Goal: Find specific page/section: Find specific page/section

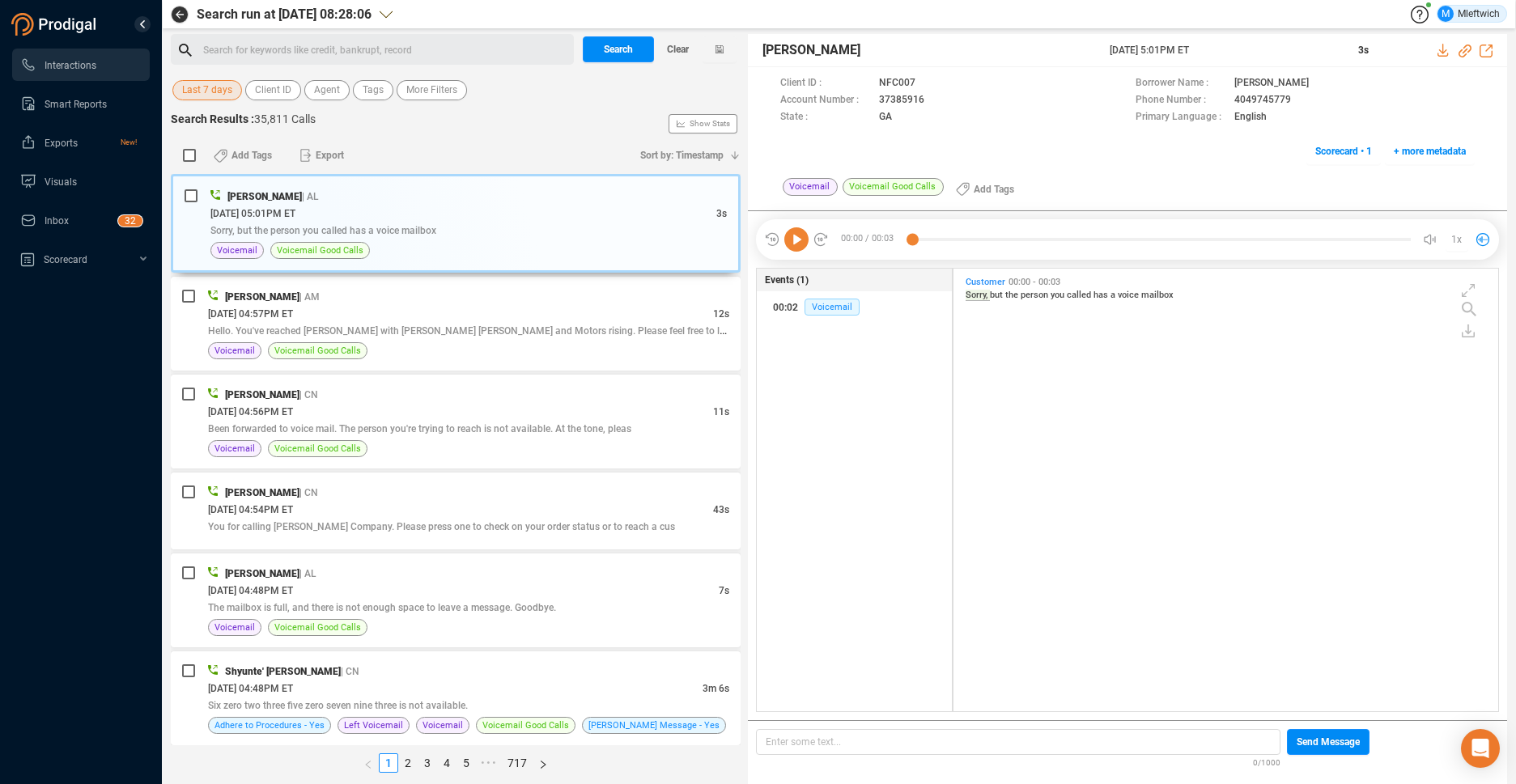
scroll to position [439, 535]
click at [334, 94] on span "Agent" at bounding box center [327, 90] width 26 height 20
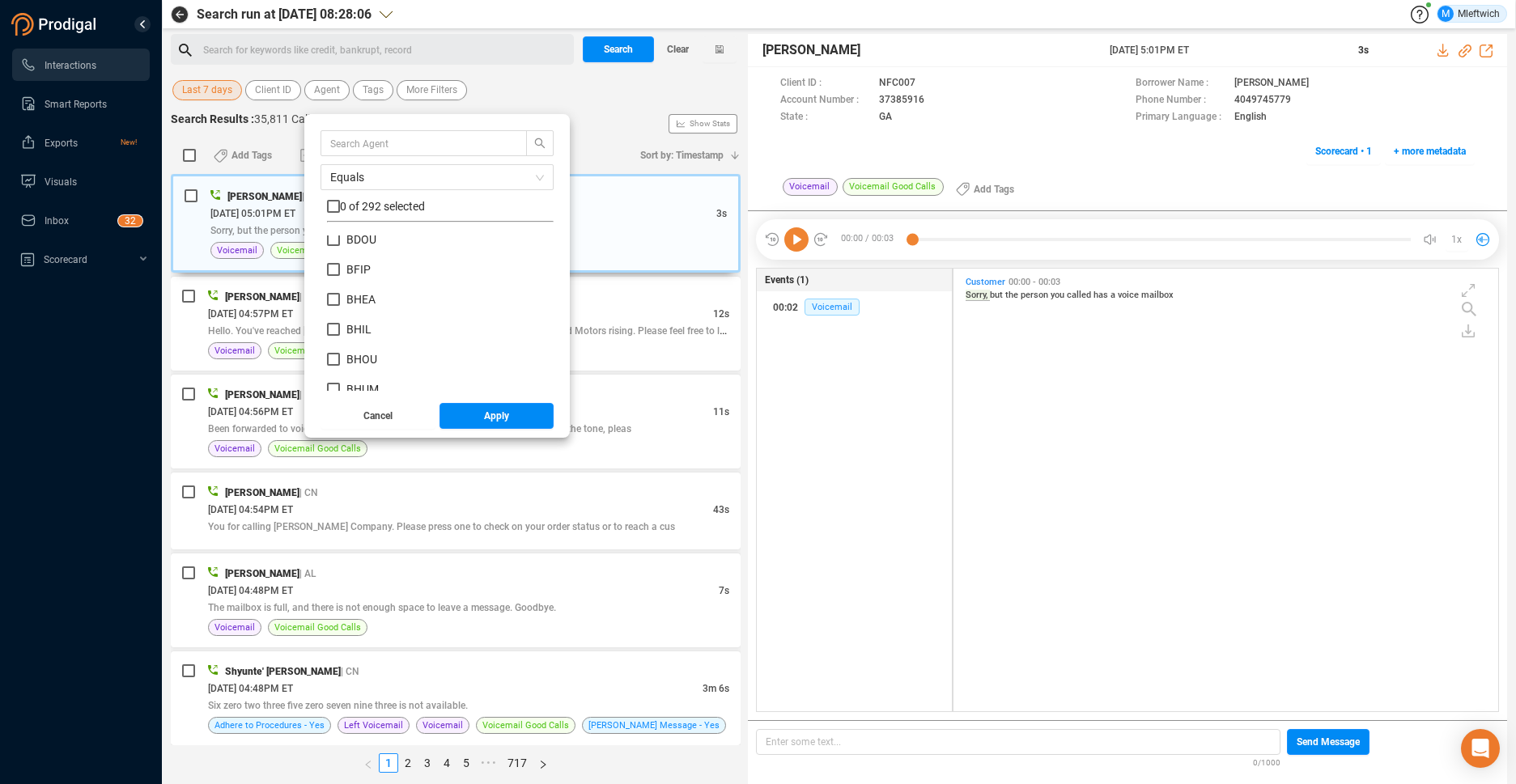
scroll to position [955, 0]
drag, startPoint x: 333, startPoint y: 369, endPoint x: 359, endPoint y: 383, distance: 29.5
click at [334, 369] on input "BHUM" at bounding box center [333, 367] width 13 height 13
checkbox input "true"
click at [485, 417] on span "Apply" at bounding box center [496, 416] width 25 height 26
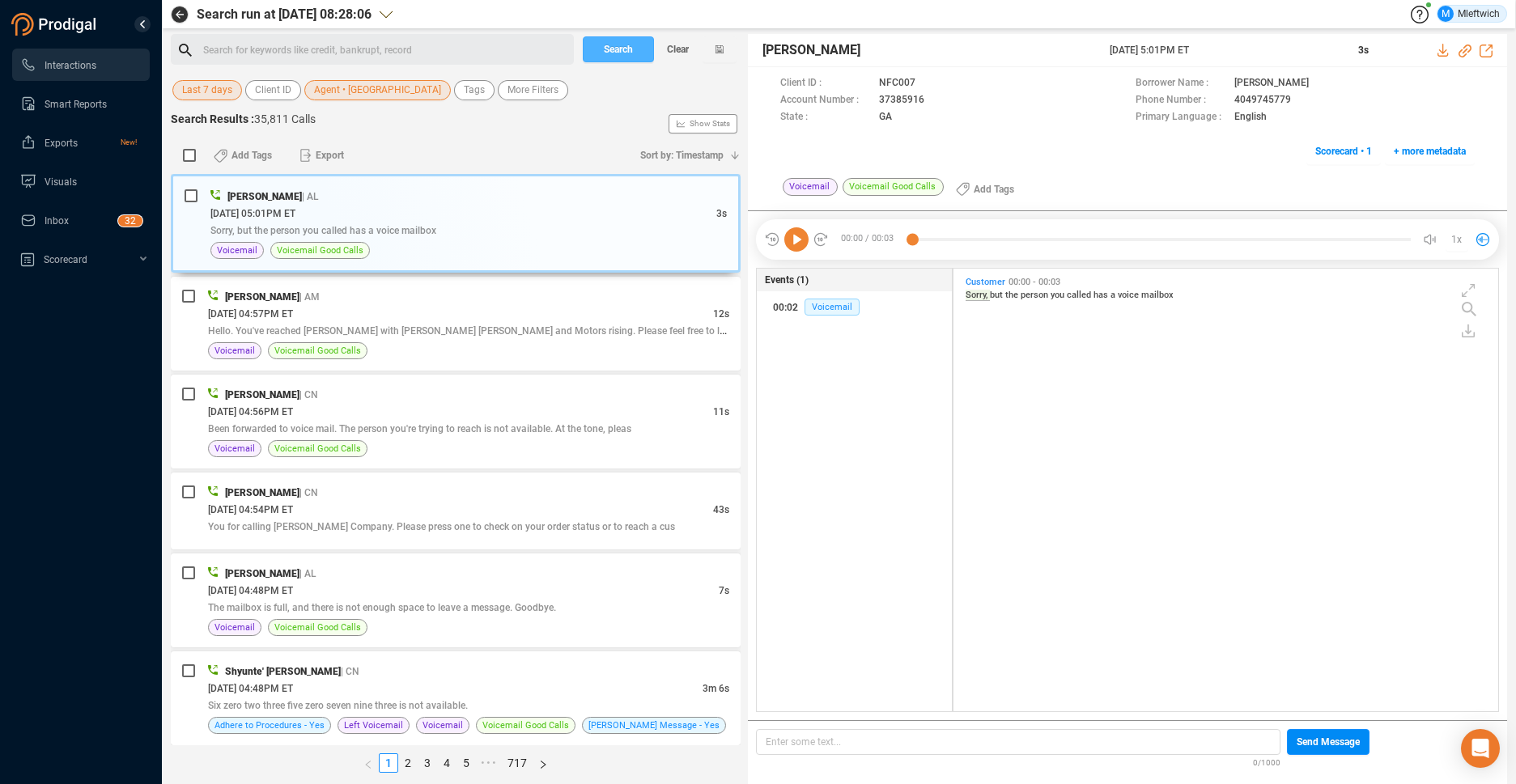
click at [622, 53] on span "Search" at bounding box center [617, 49] width 29 height 26
click at [622, 52] on div "Search Clear" at bounding box center [660, 49] width 162 height 31
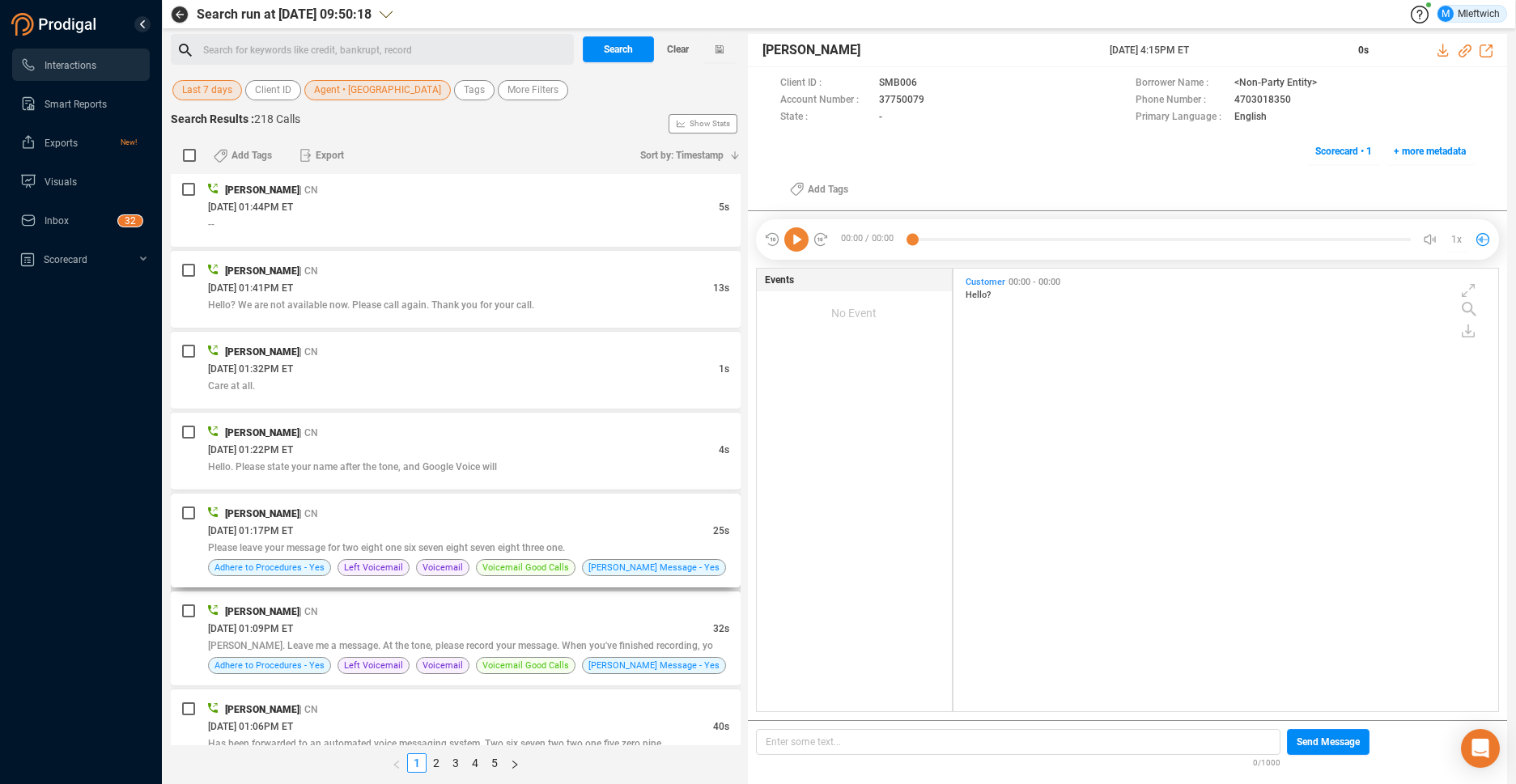
scroll to position [514, 0]
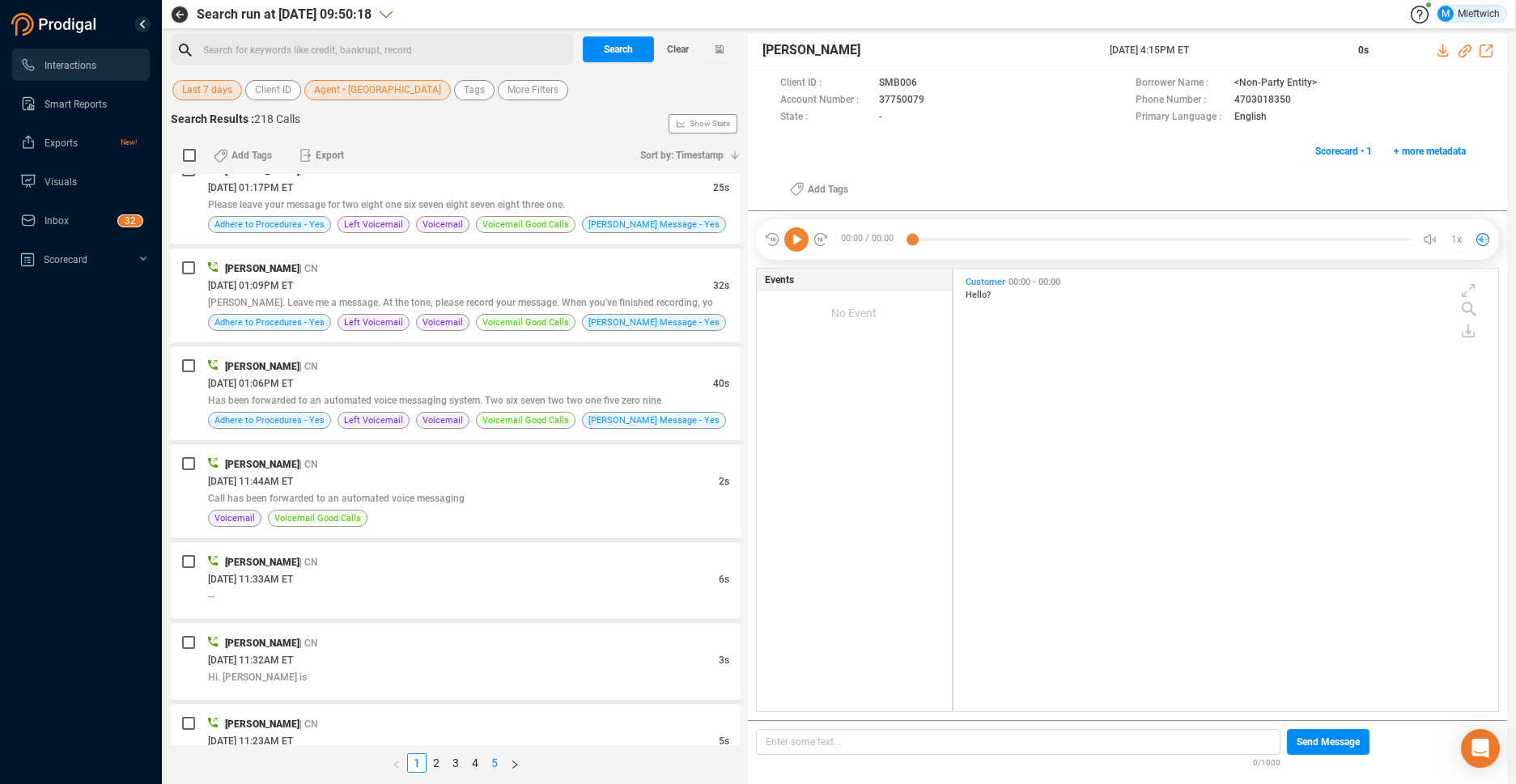
click at [491, 761] on link "5" at bounding box center [494, 763] width 18 height 18
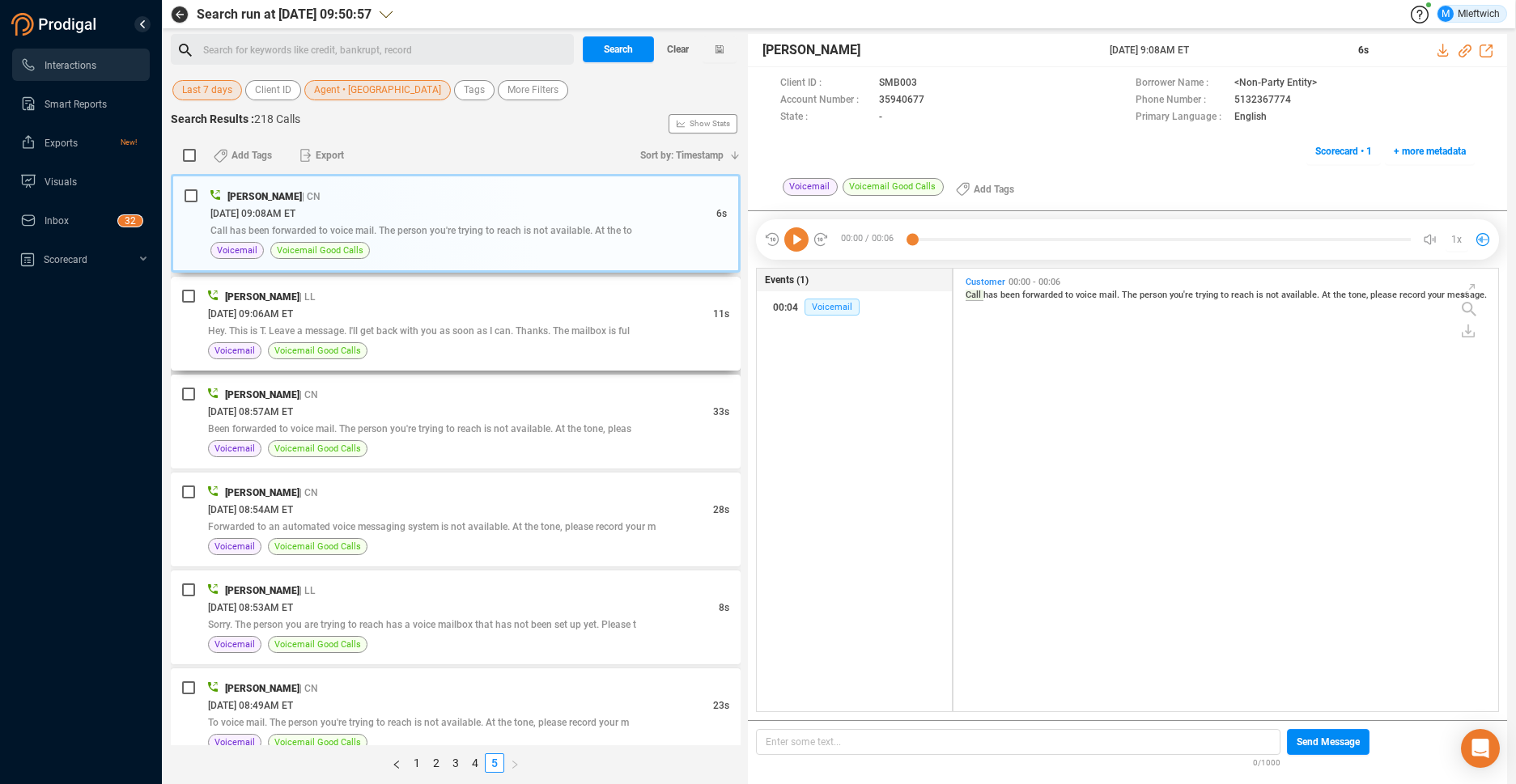
scroll to position [85, 0]
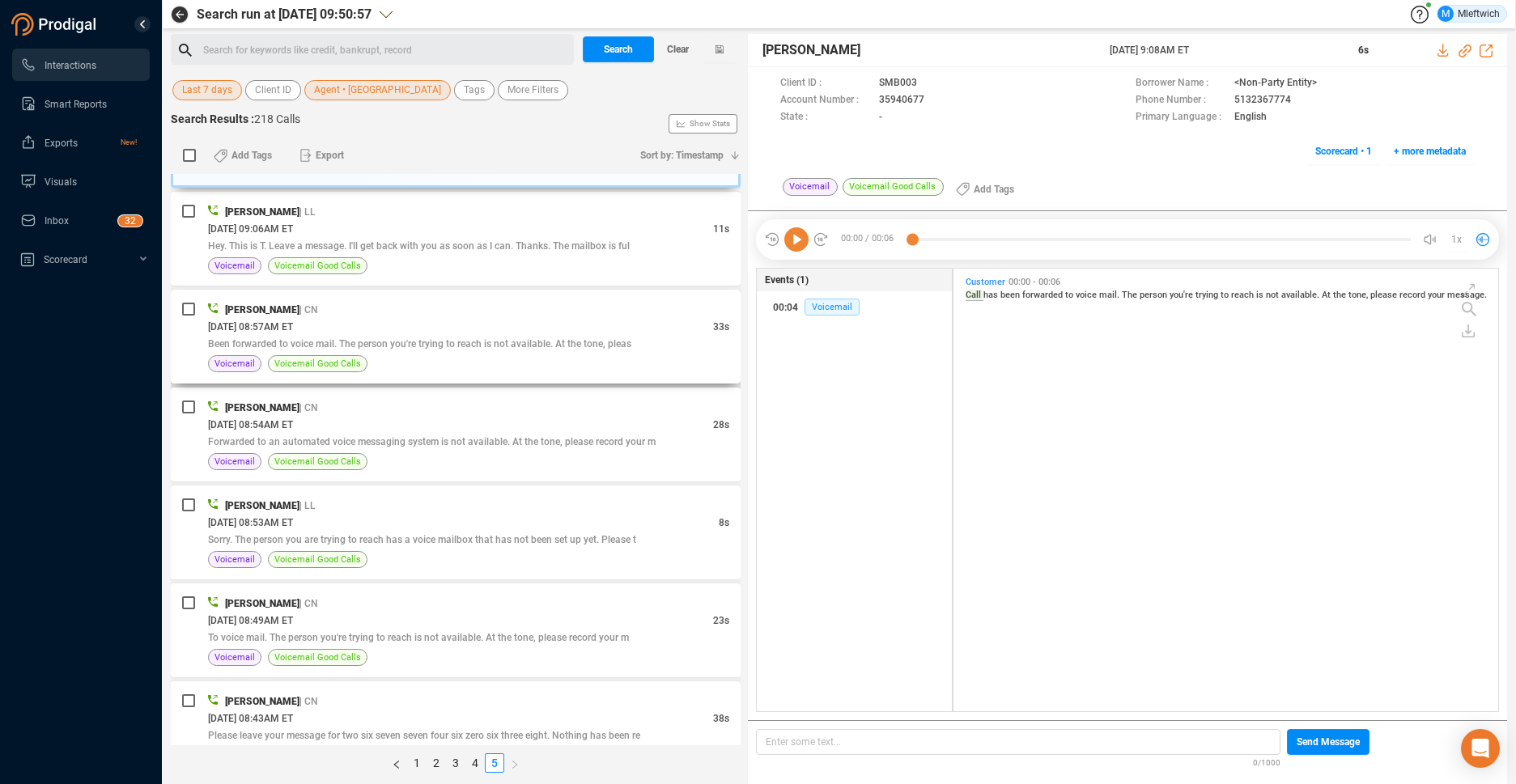
click at [618, 345] on span "Been forwarded to voice mail. The person you're trying to reach is not availabl…" at bounding box center [419, 344] width 424 height 11
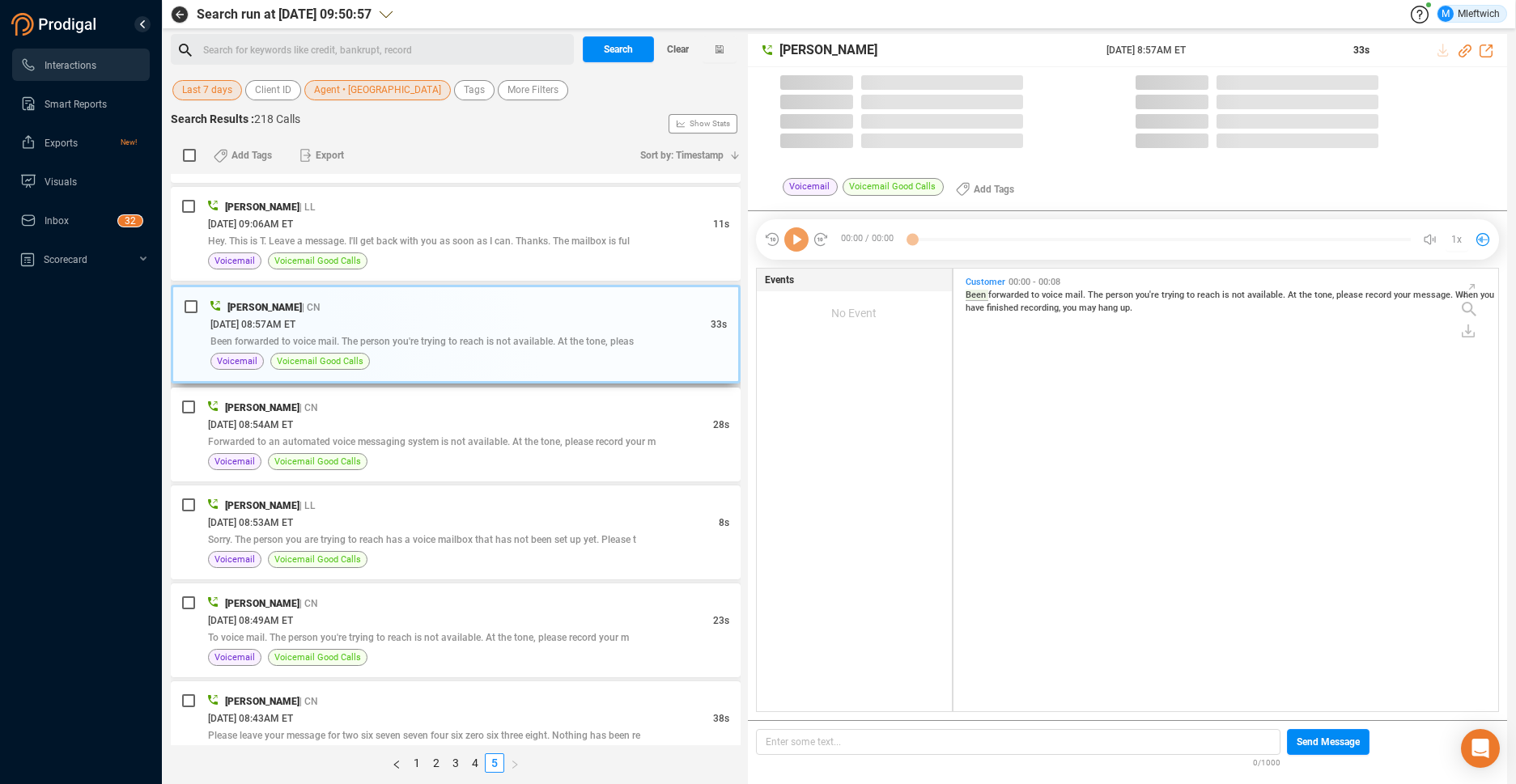
scroll to position [439, 535]
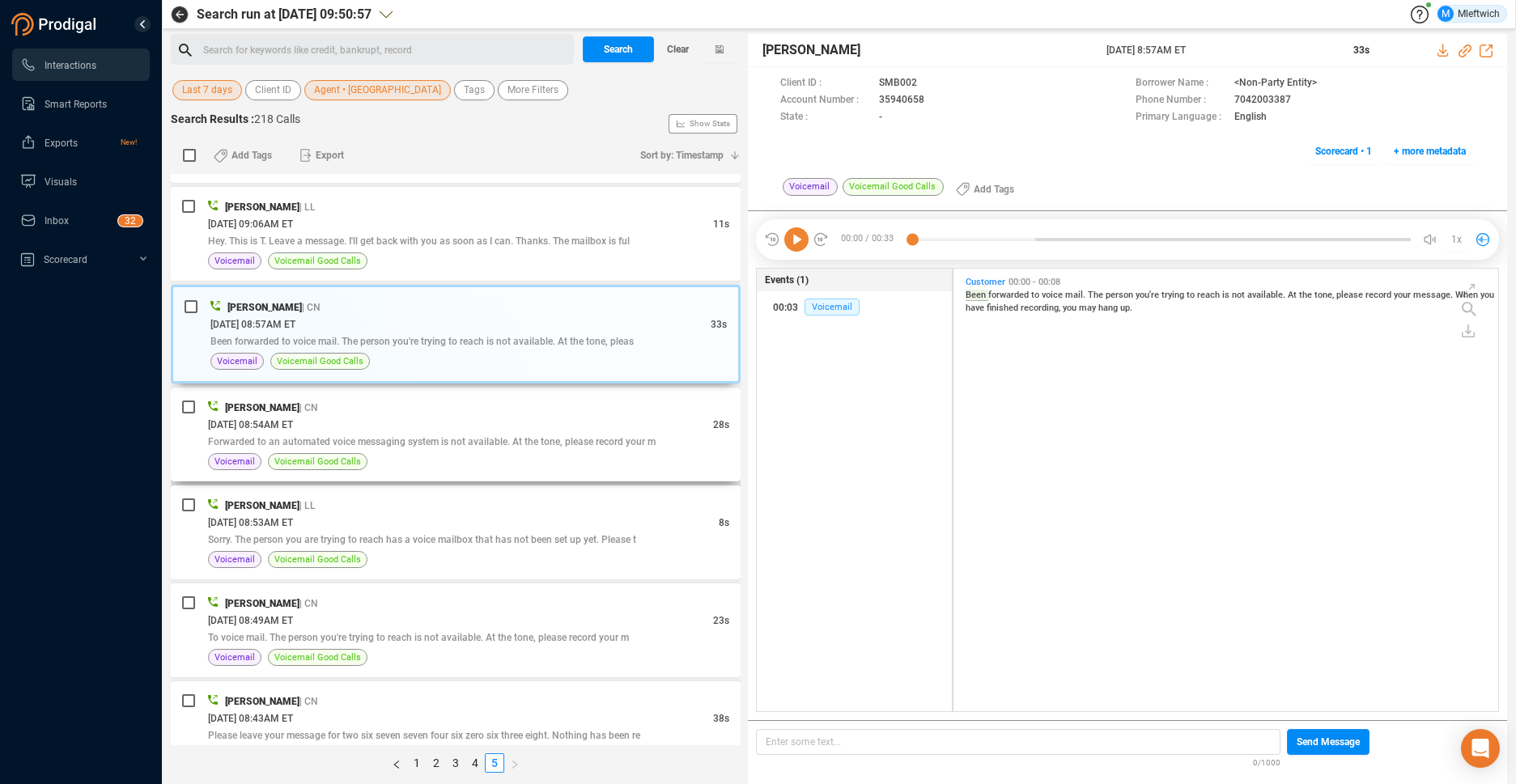
click at [596, 433] on div "Forwarded to an automated voice messaging system is not available. At the tone,…" at bounding box center [468, 441] width 521 height 17
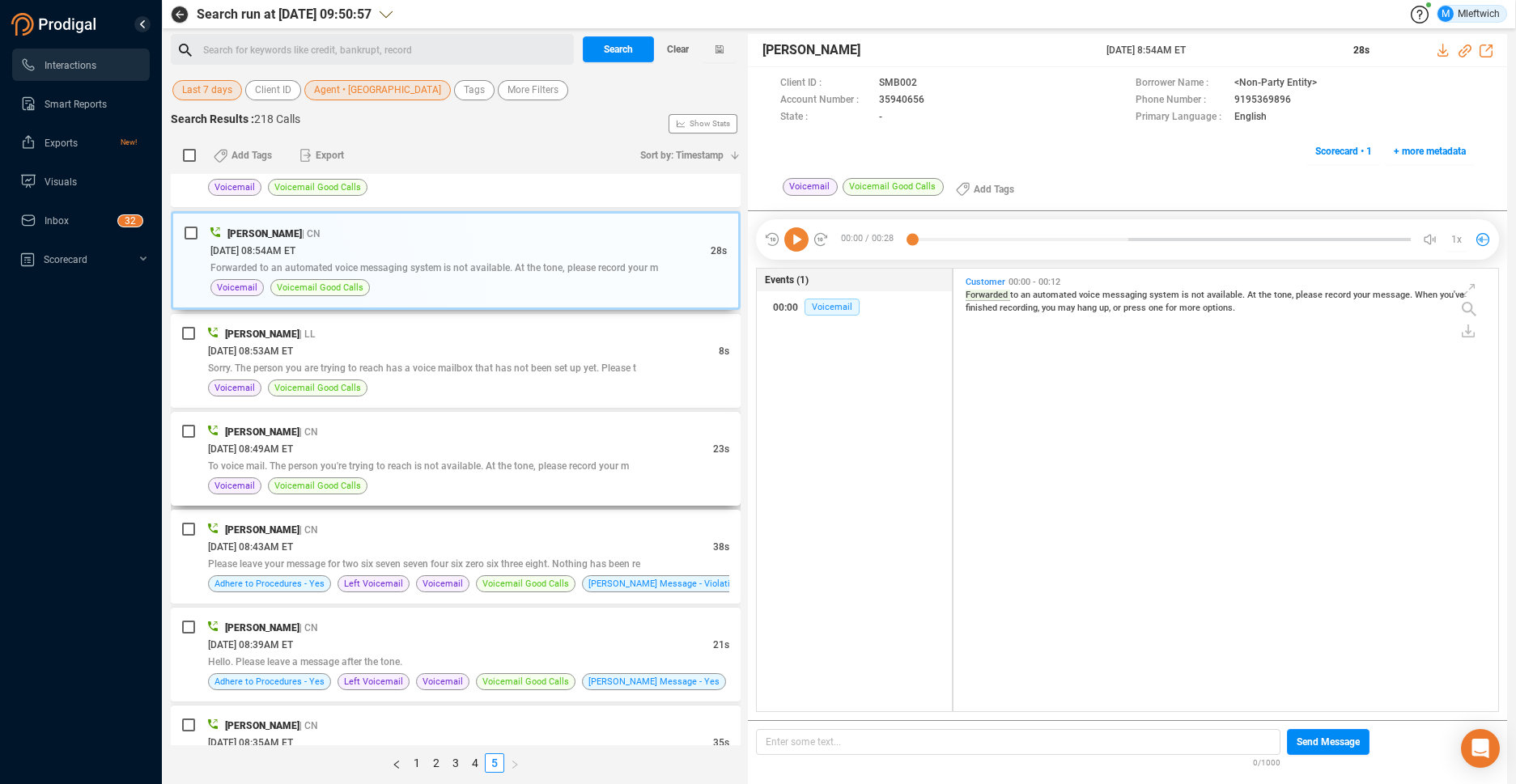
scroll to position [343, 0]
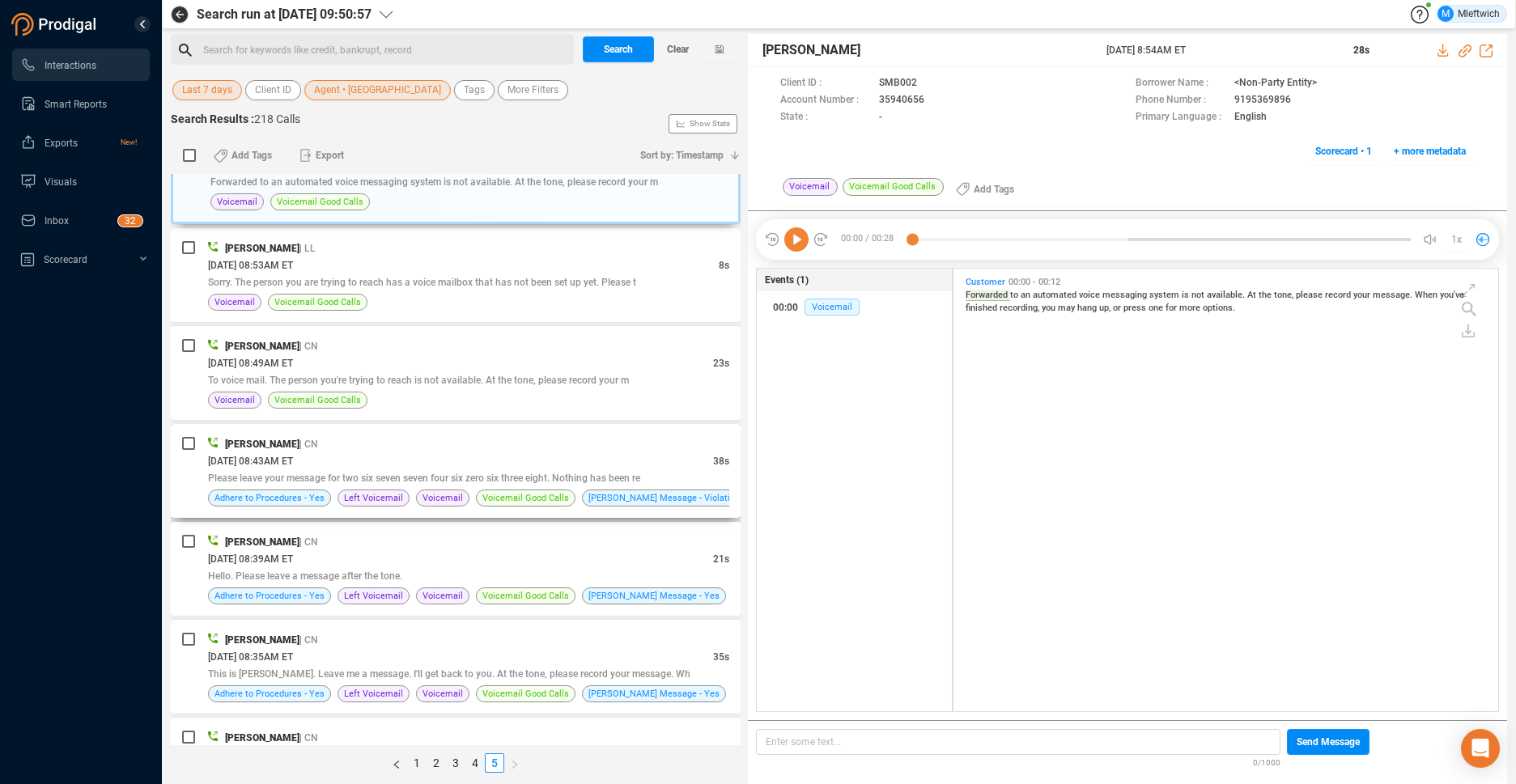
click at [650, 463] on div "[DATE] 08:43AM ET" at bounding box center [460, 461] width 505 height 17
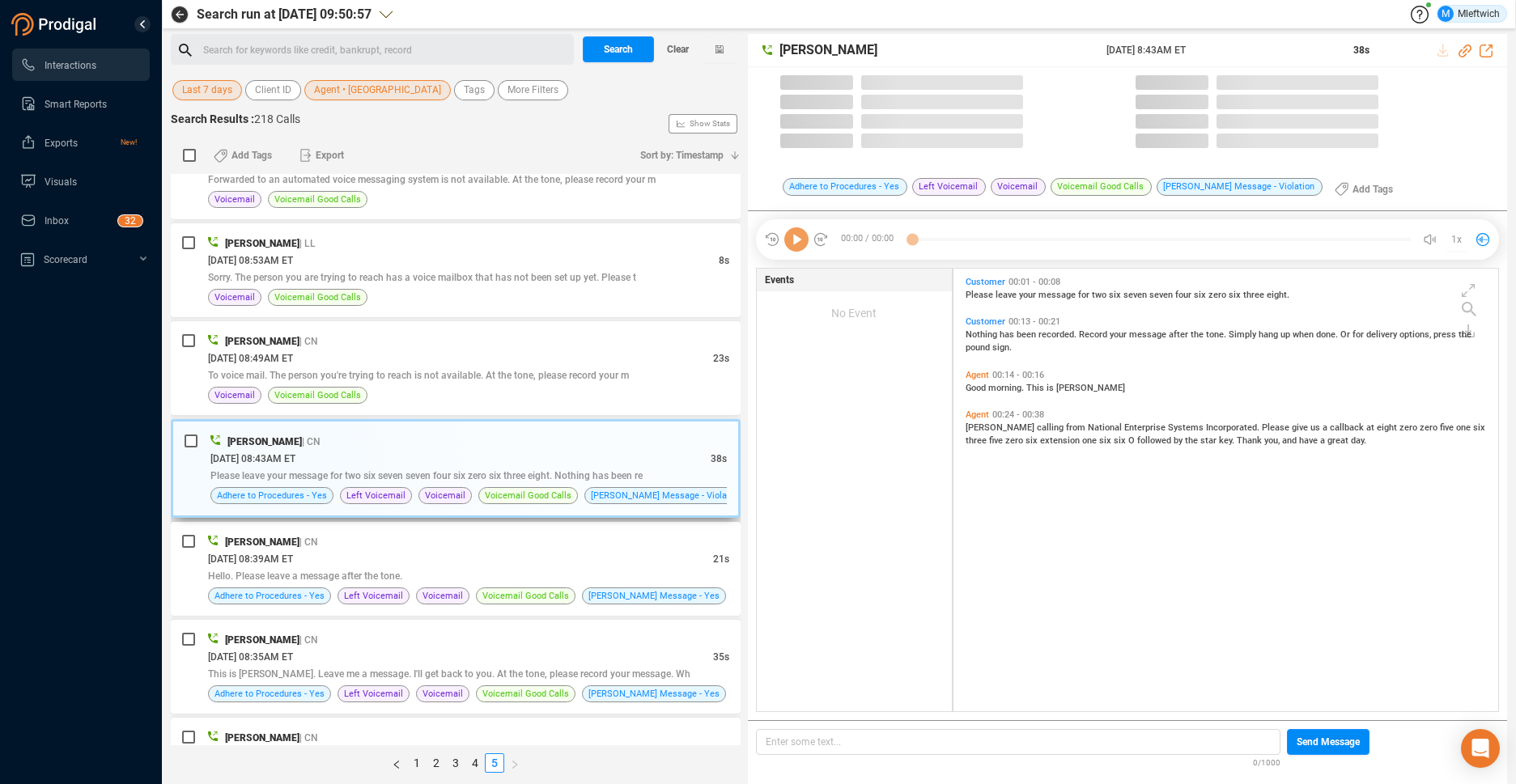
scroll to position [439, 535]
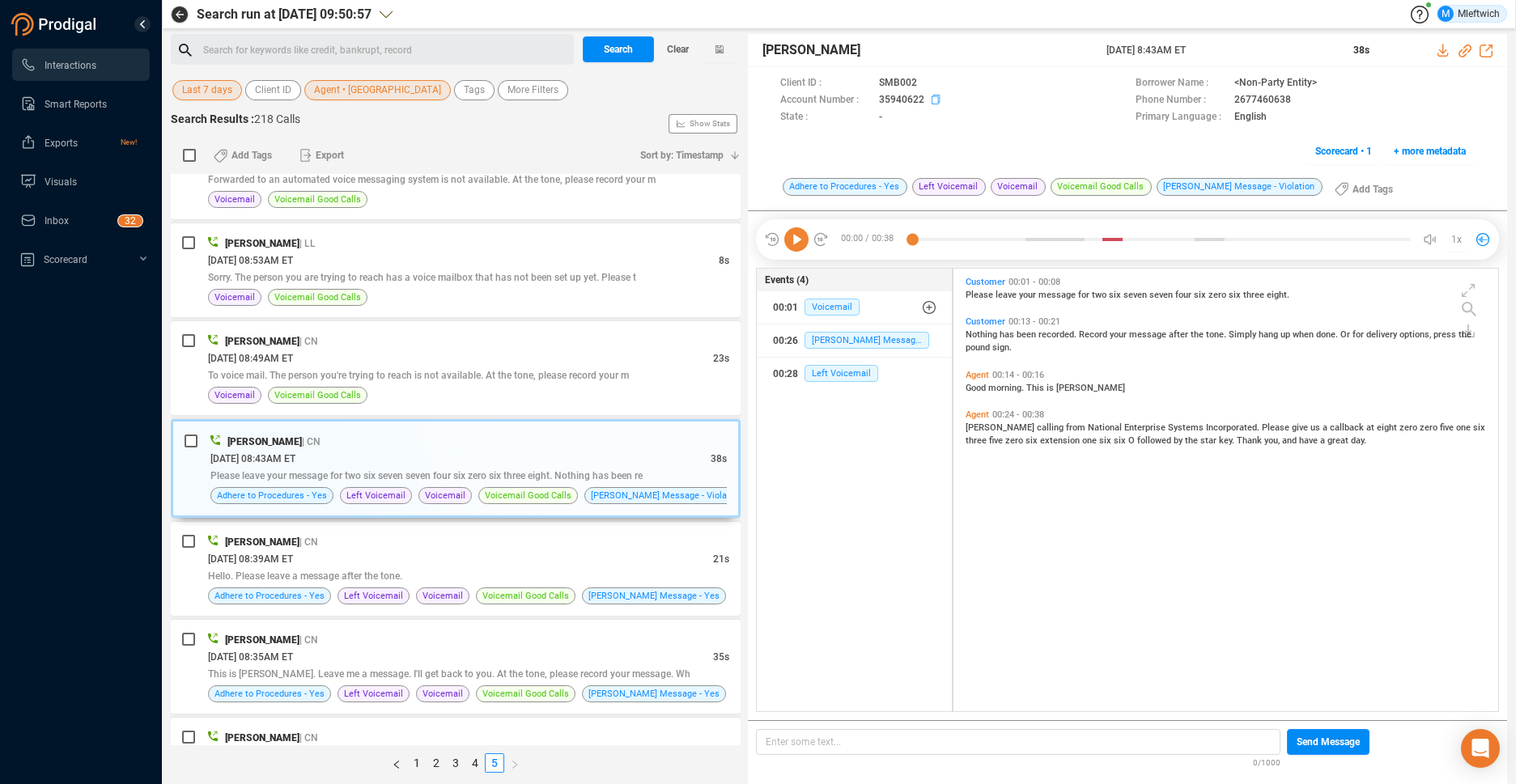
click at [933, 100] on icon at bounding box center [939, 101] width 13 height 13
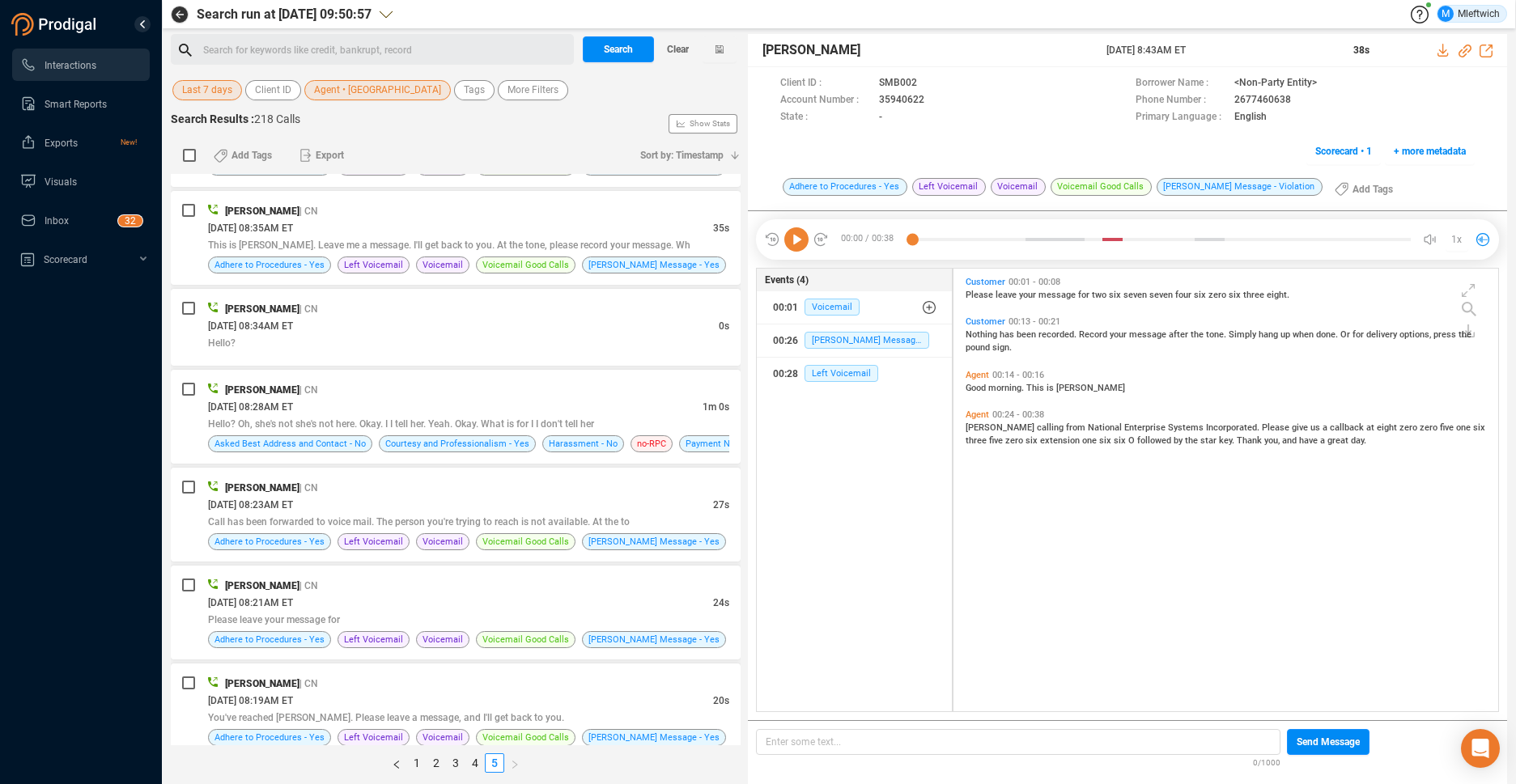
scroll to position [1162, 0]
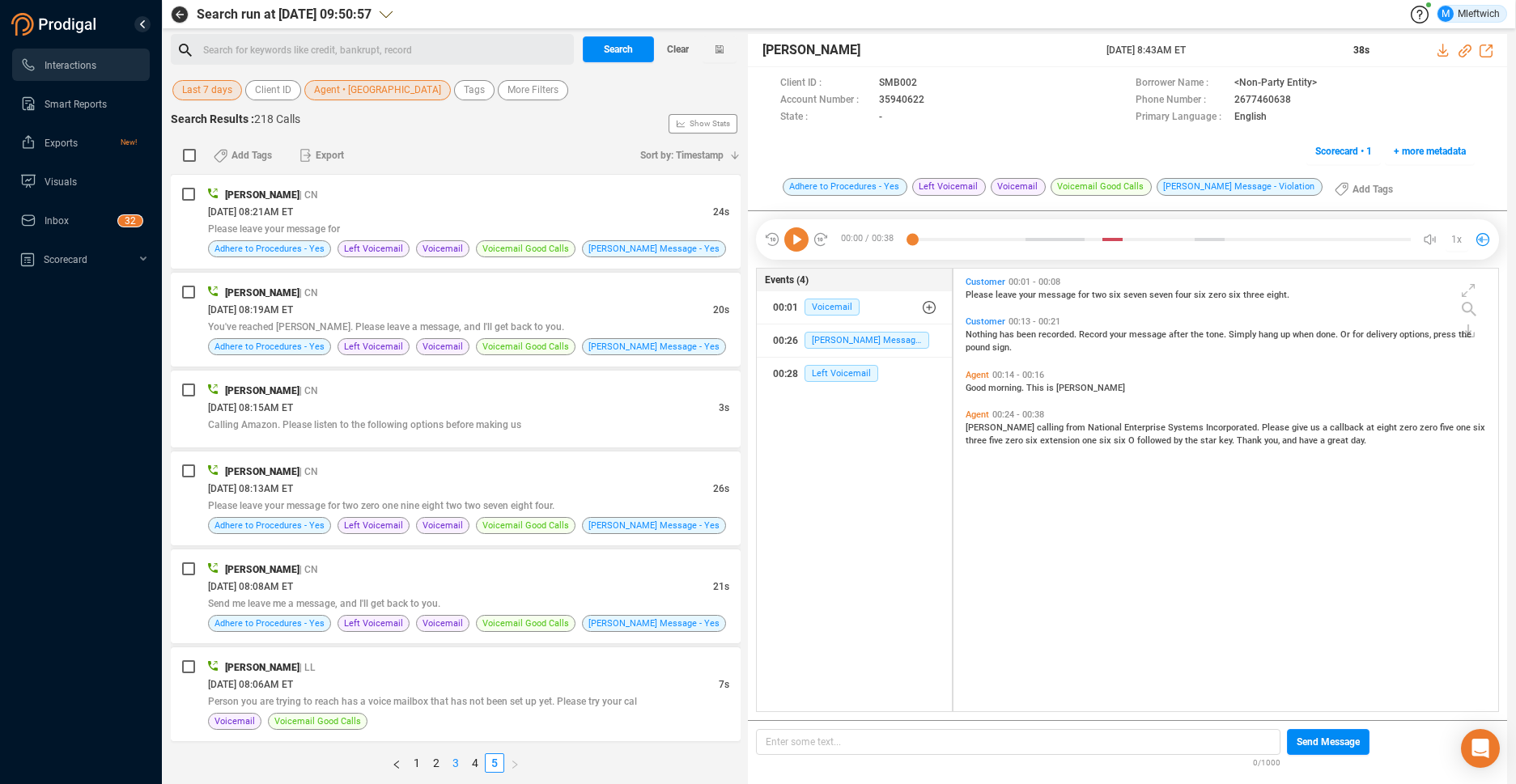
click at [457, 760] on link "3" at bounding box center [455, 763] width 18 height 18
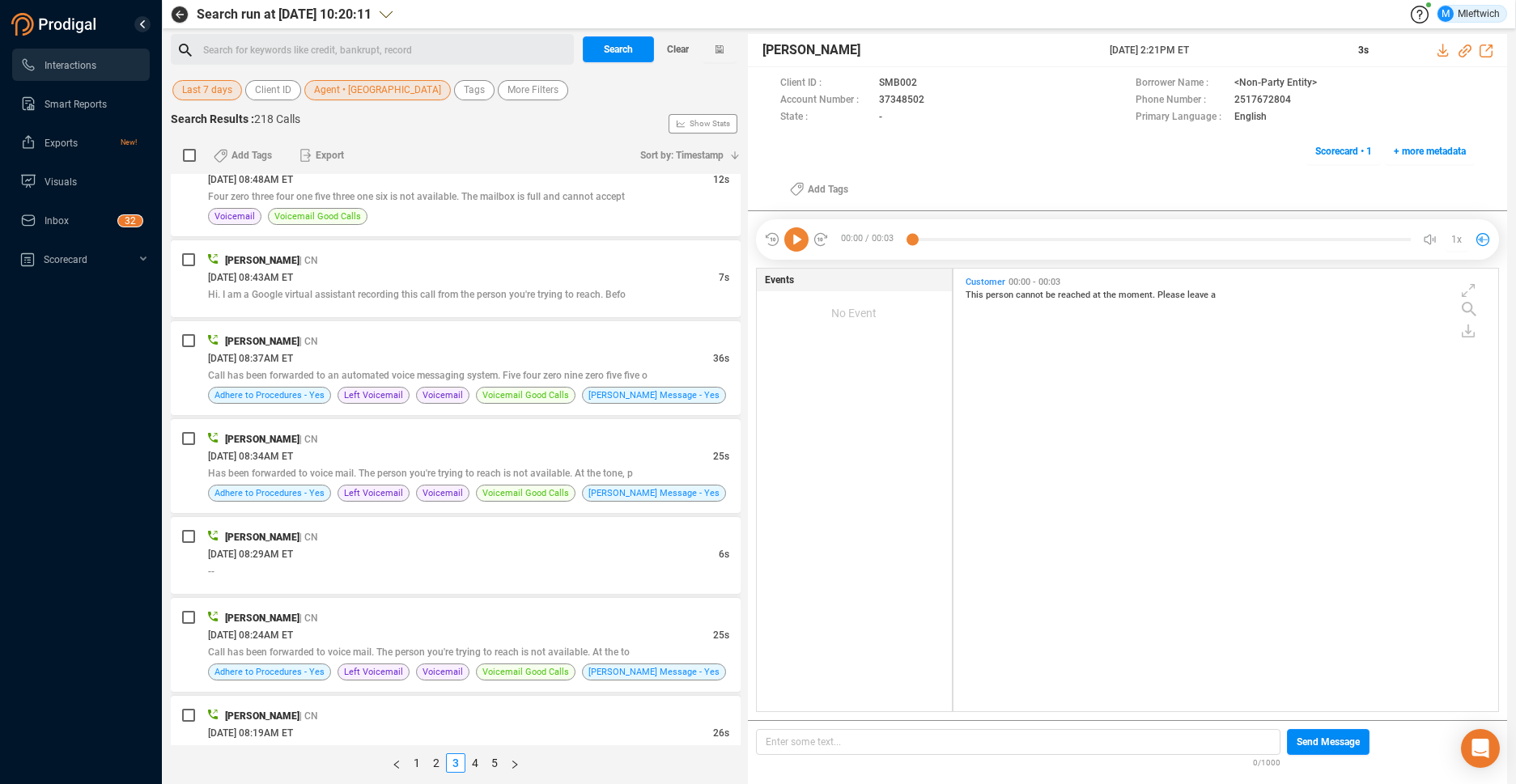
scroll to position [3973, 0]
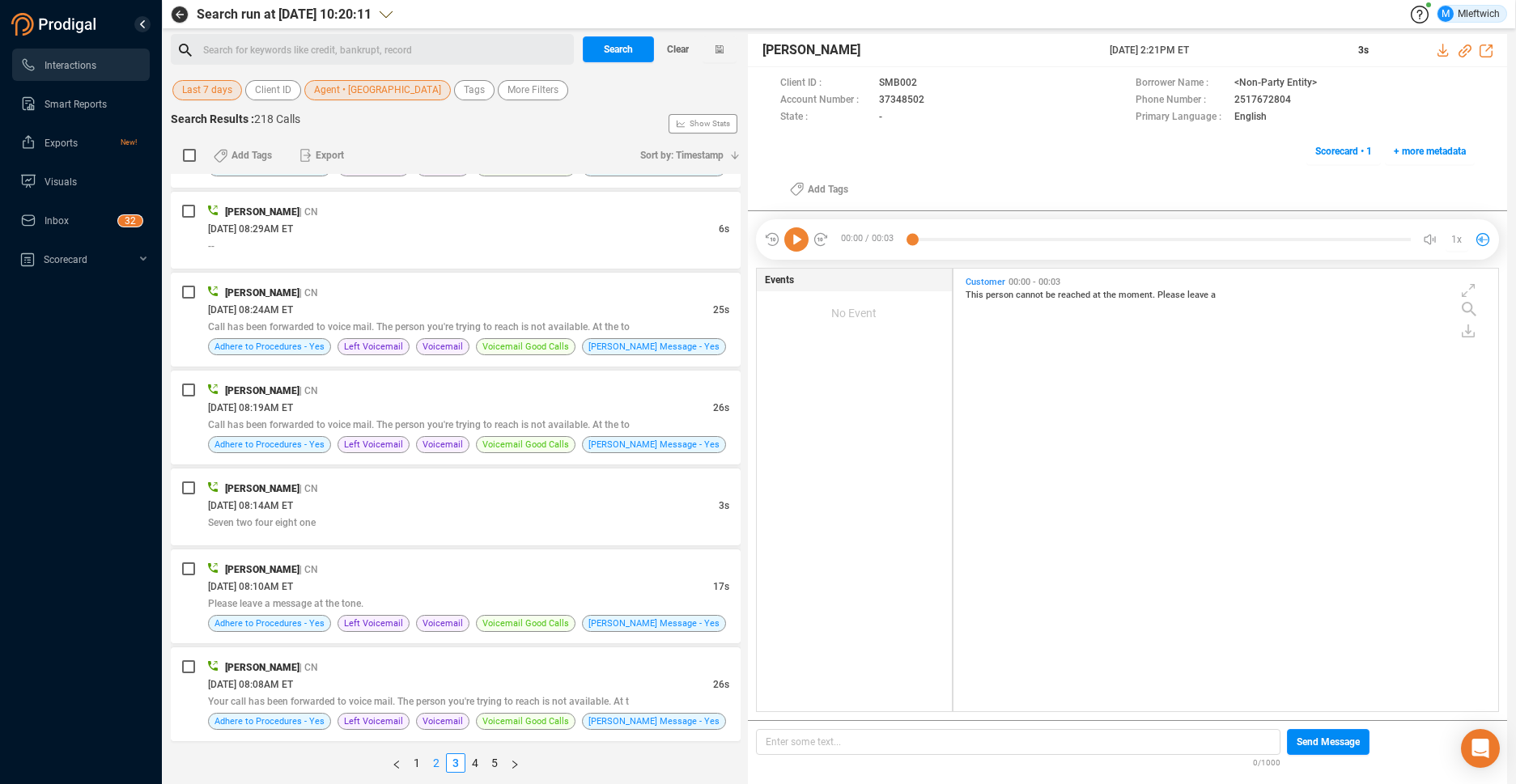
click at [436, 764] on link "2" at bounding box center [436, 763] width 18 height 18
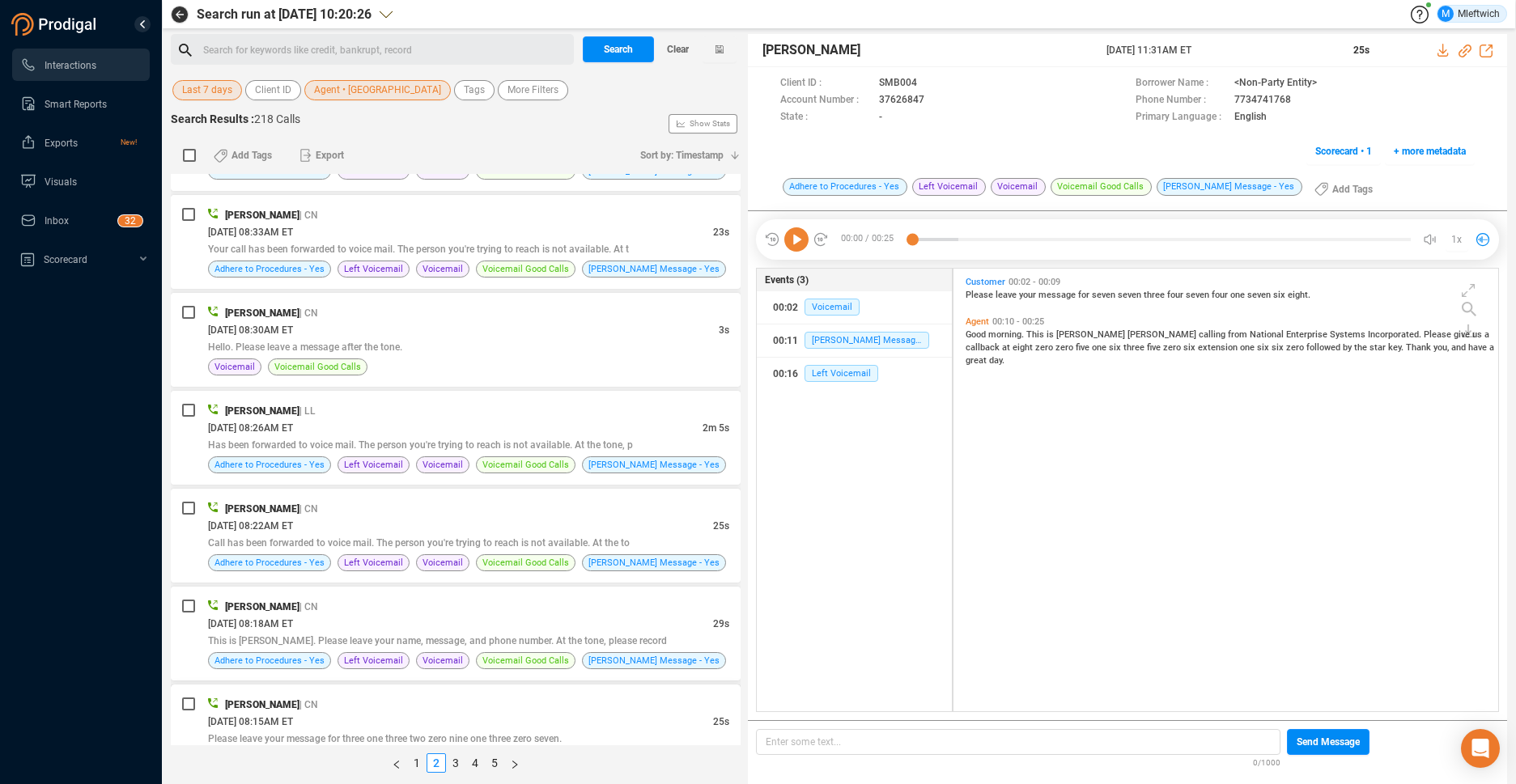
scroll to position [2828, 0]
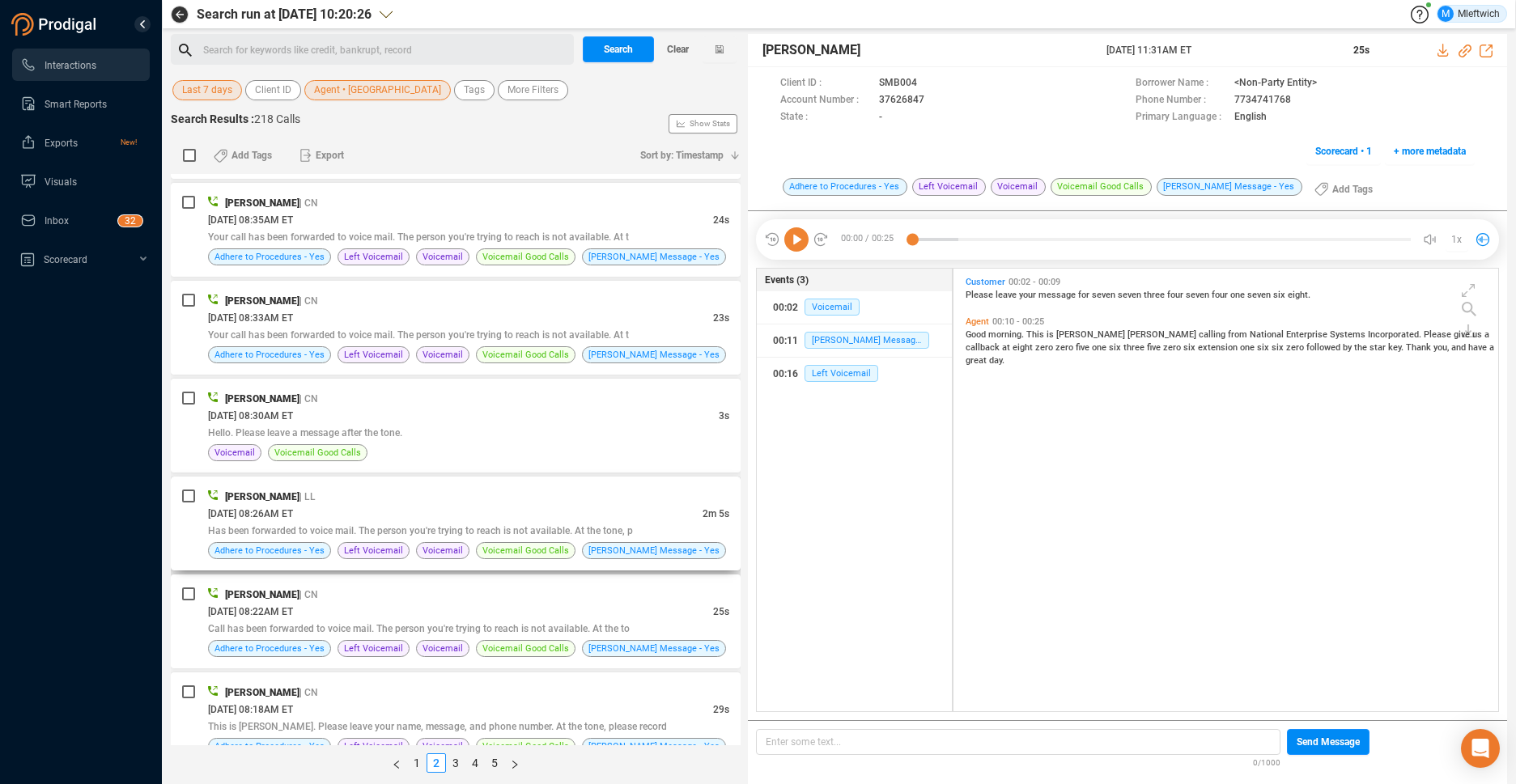
click at [622, 483] on div "[PERSON_NAME] | LL [DATE] 08:26AM ET 2m 5s Has been forwarded to voice mail. Th…" at bounding box center [455, 523] width 570 height 94
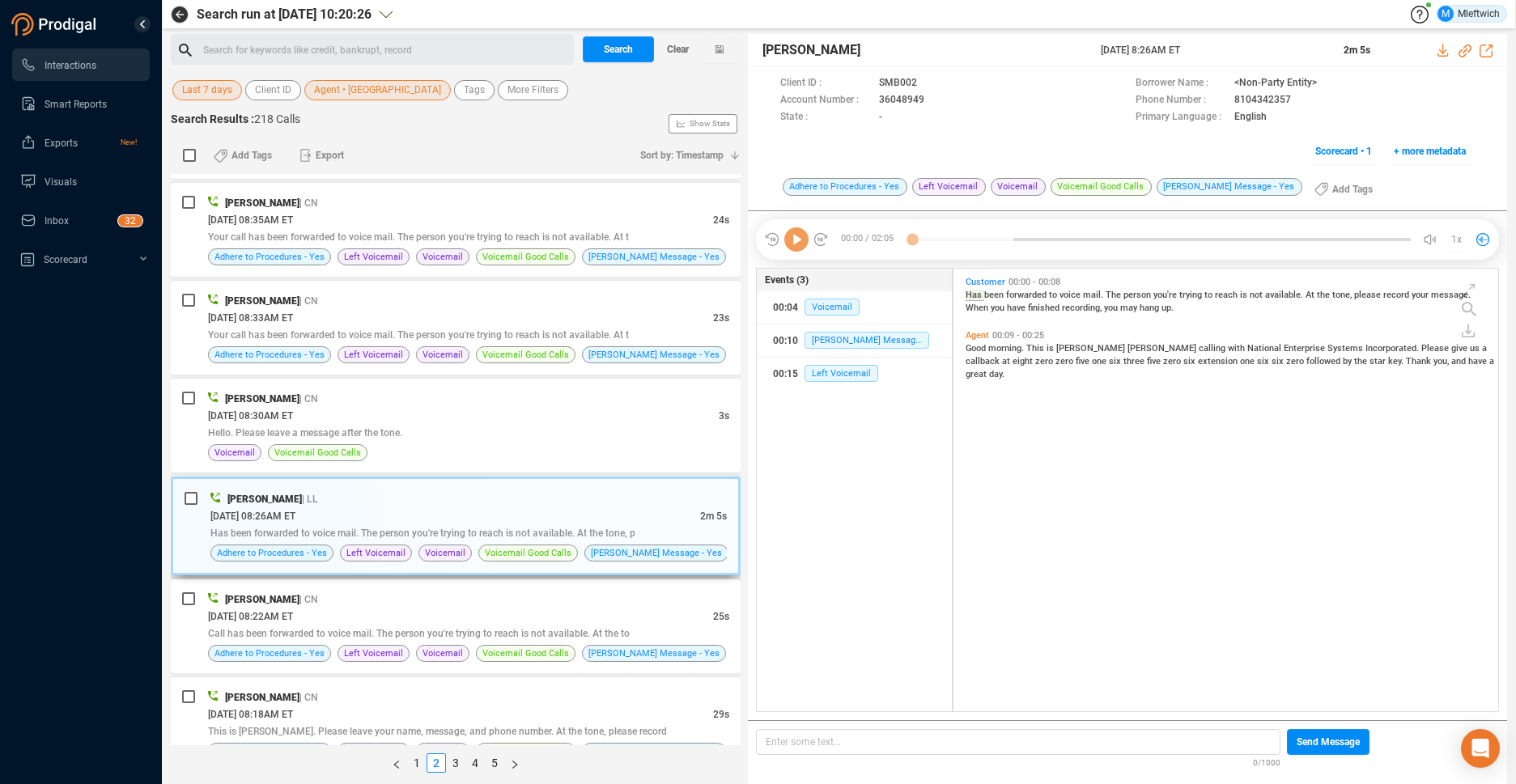
scroll to position [439, 535]
click at [416, 768] on link "1" at bounding box center [416, 763] width 18 height 18
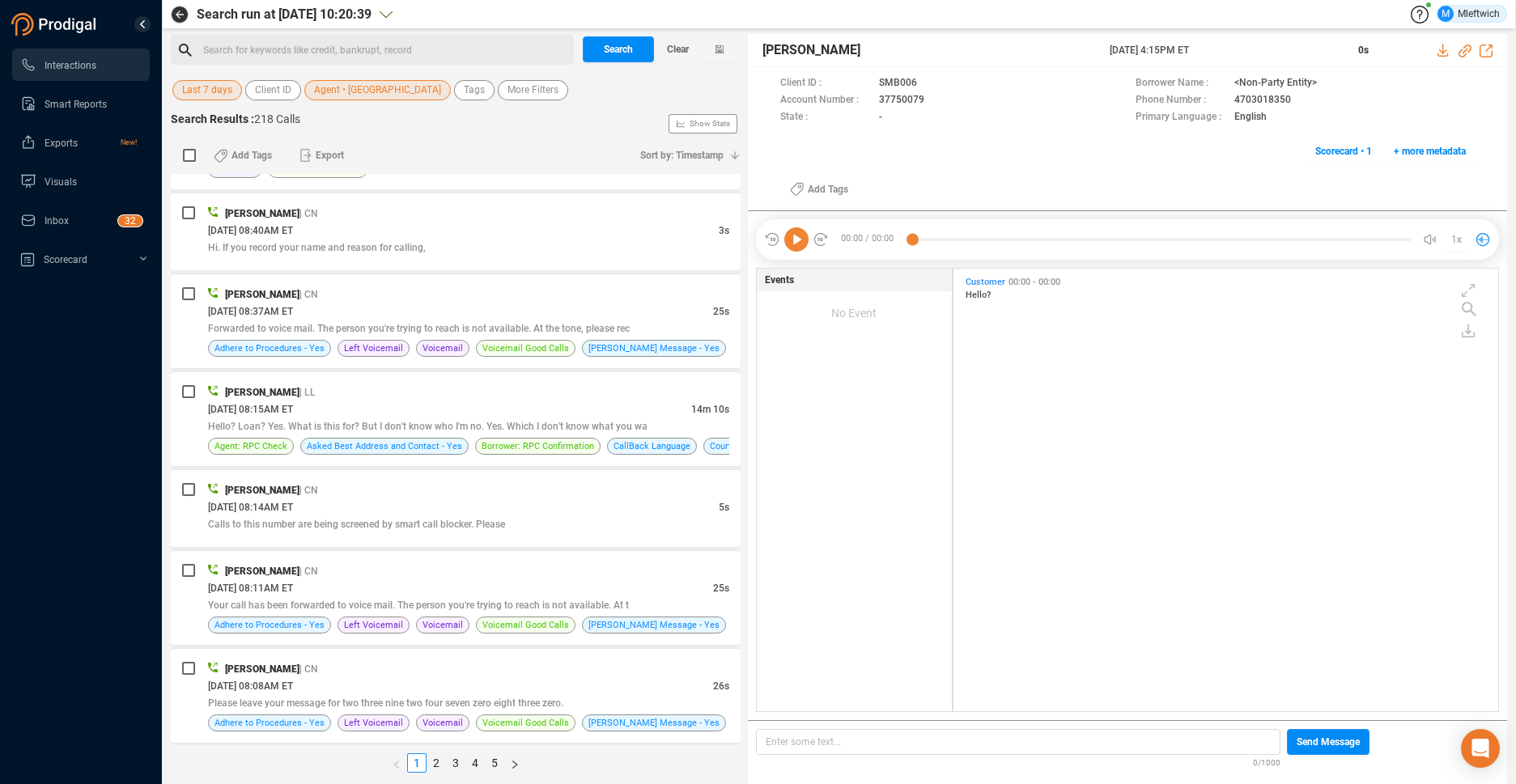
scroll to position [3427, 0]
